Goal: Task Accomplishment & Management: Manage account settings

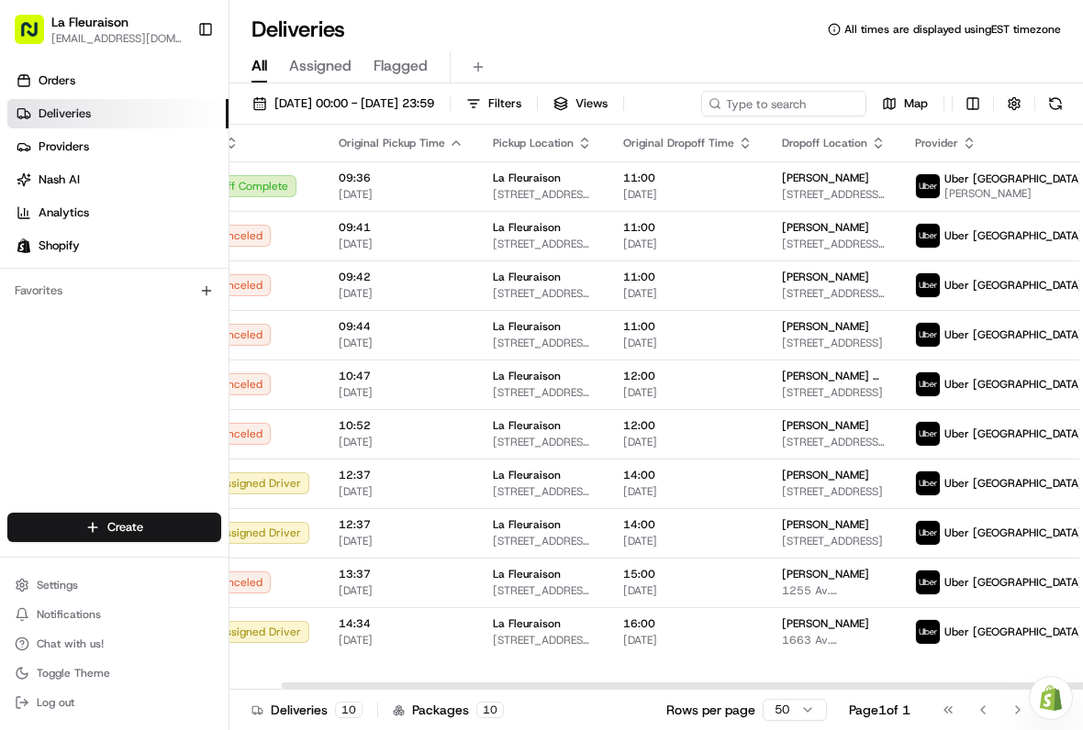
scroll to position [0, 54]
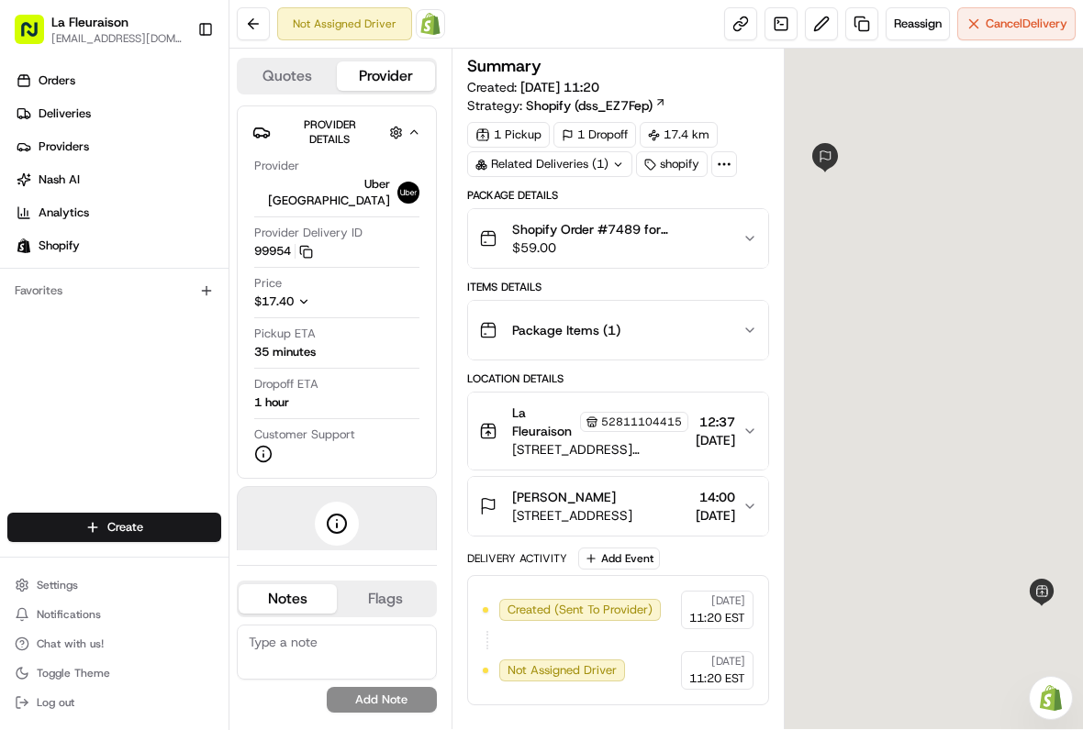
click at [1017, 23] on span "Cancel Delivery" at bounding box center [1026, 24] width 82 height 17
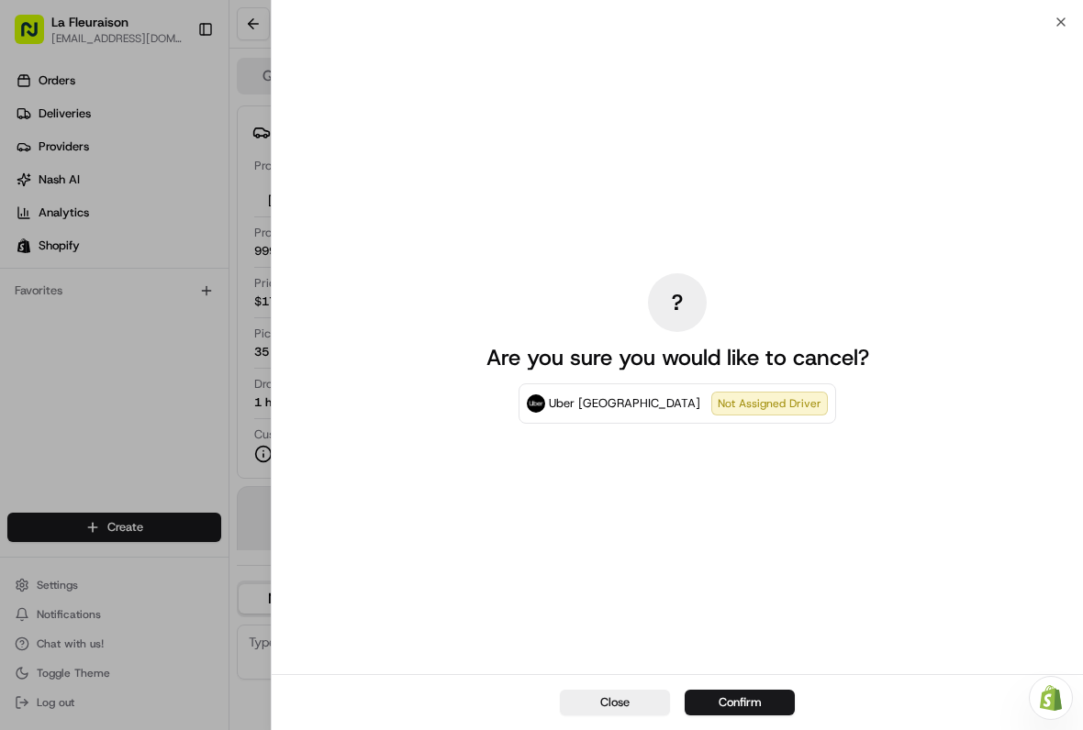
click at [758, 692] on button "Confirm" at bounding box center [739, 703] width 110 height 26
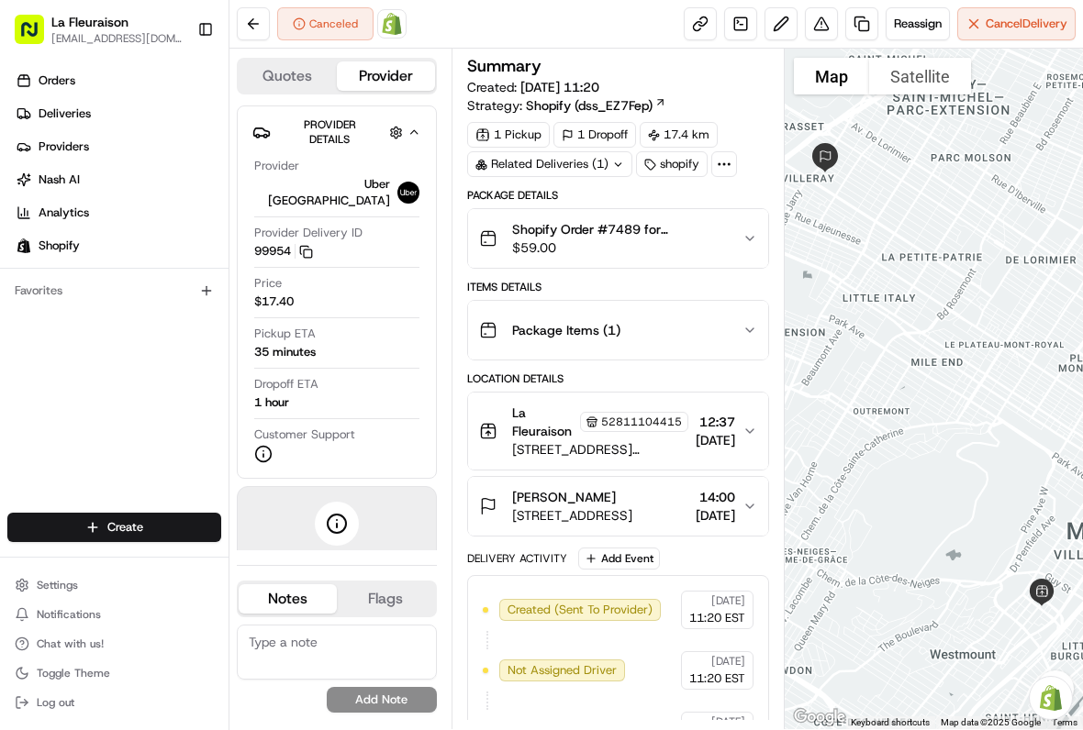
click at [141, 110] on link "Deliveries" at bounding box center [117, 113] width 221 height 29
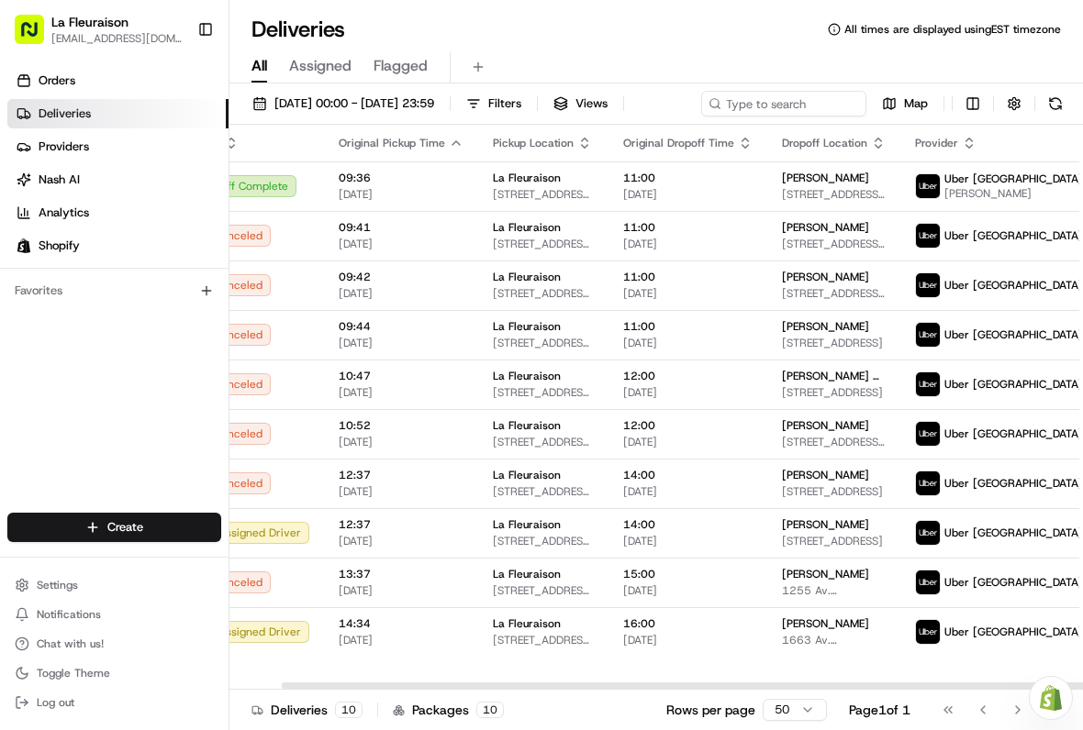
scroll to position [0, 54]
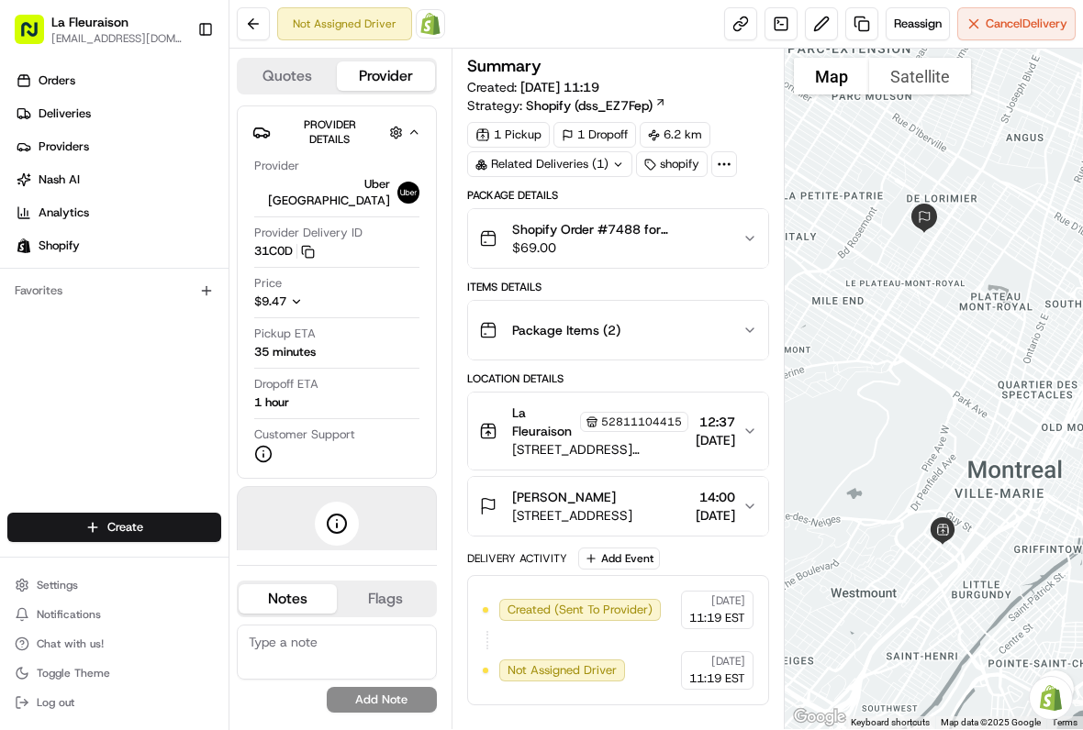
click at [1030, 32] on button "Cancel Delivery" at bounding box center [1016, 23] width 118 height 33
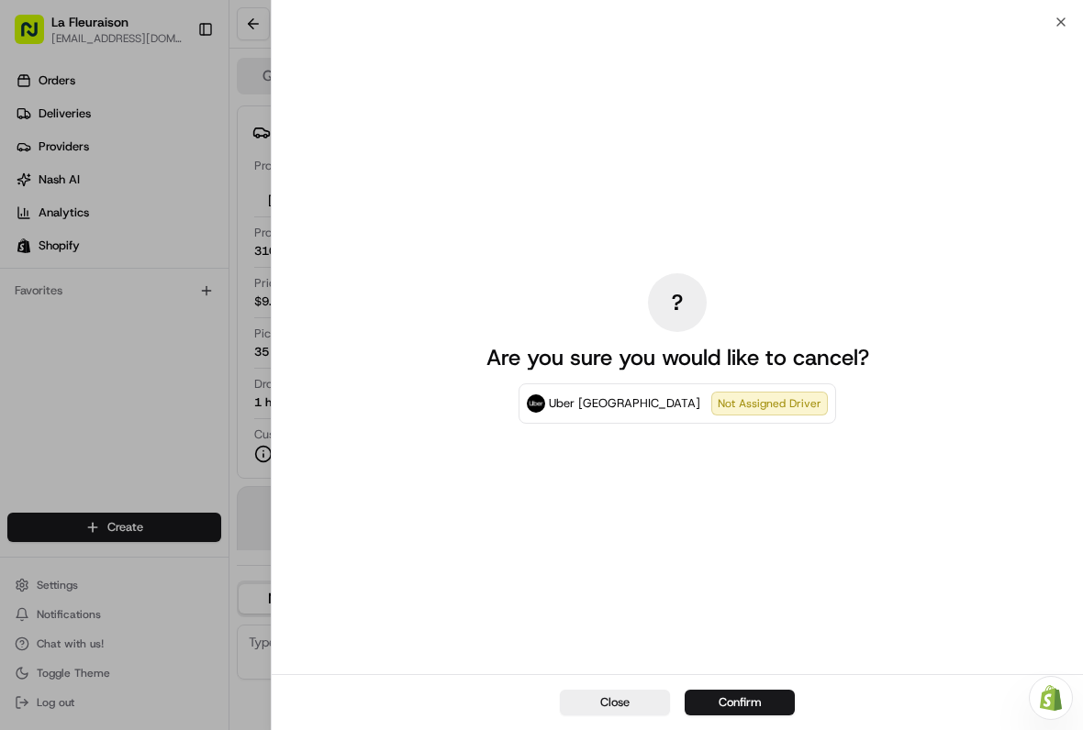
click at [736, 701] on button "Confirm" at bounding box center [739, 703] width 110 height 26
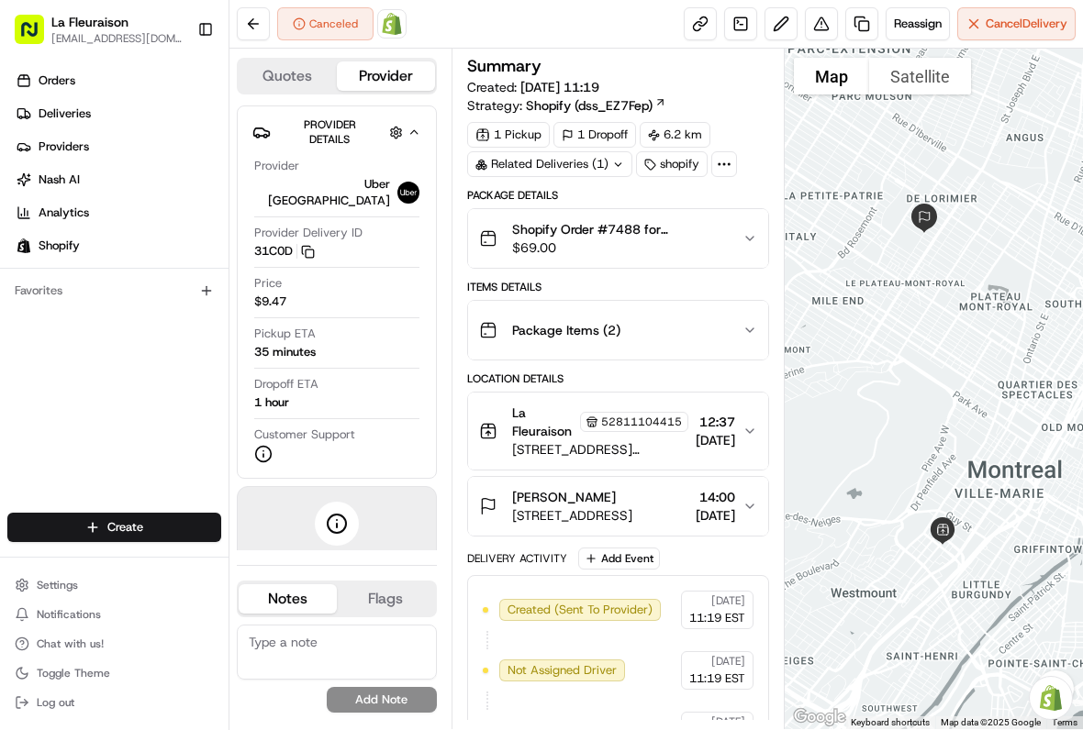
click at [162, 107] on link "Deliveries" at bounding box center [117, 113] width 221 height 29
